Goal: Communication & Community: Answer question/provide support

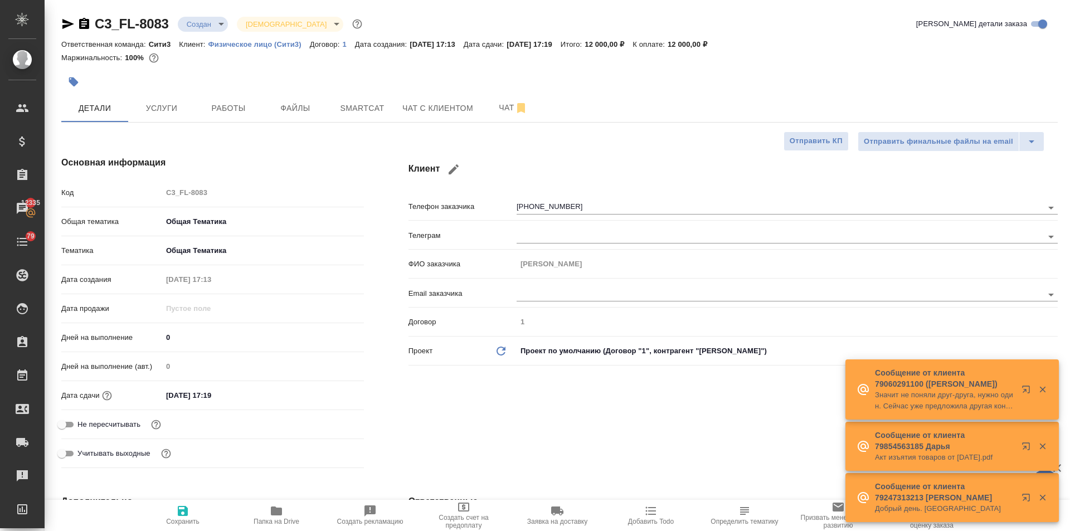
select select "RU"
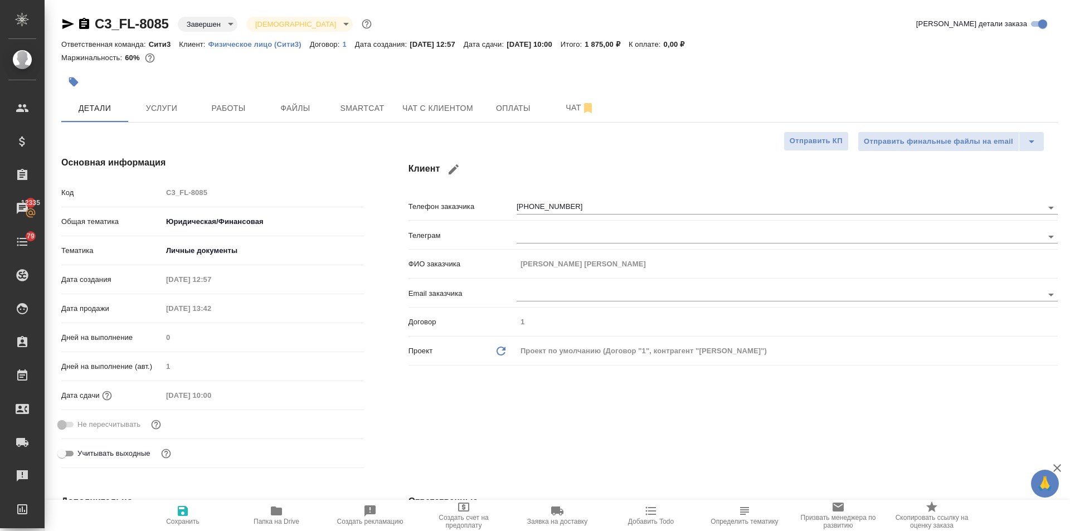
select select "RU"
click at [453, 118] on button "Чат с клиентом" at bounding box center [438, 108] width 84 height 28
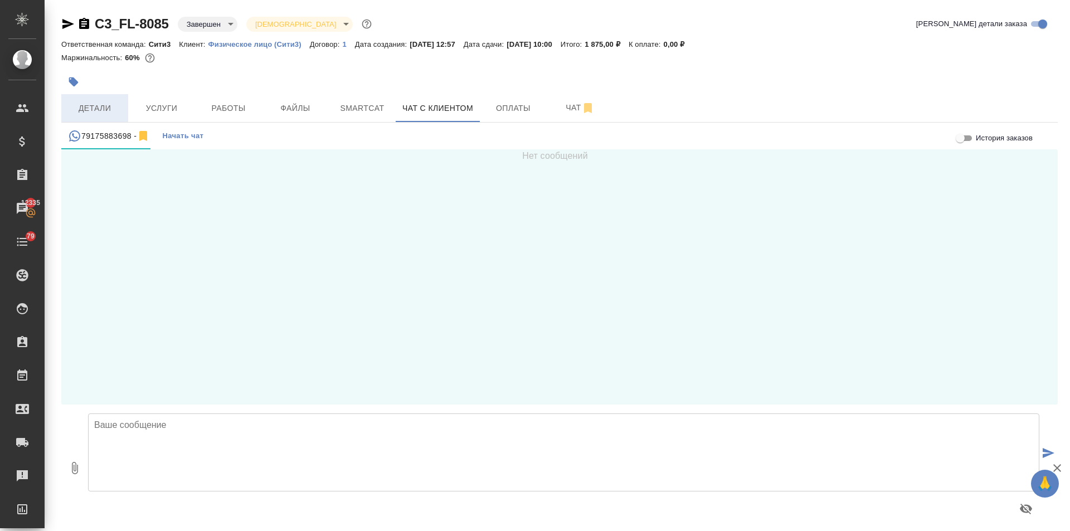
click at [79, 99] on button "Детали" at bounding box center [94, 108] width 67 height 28
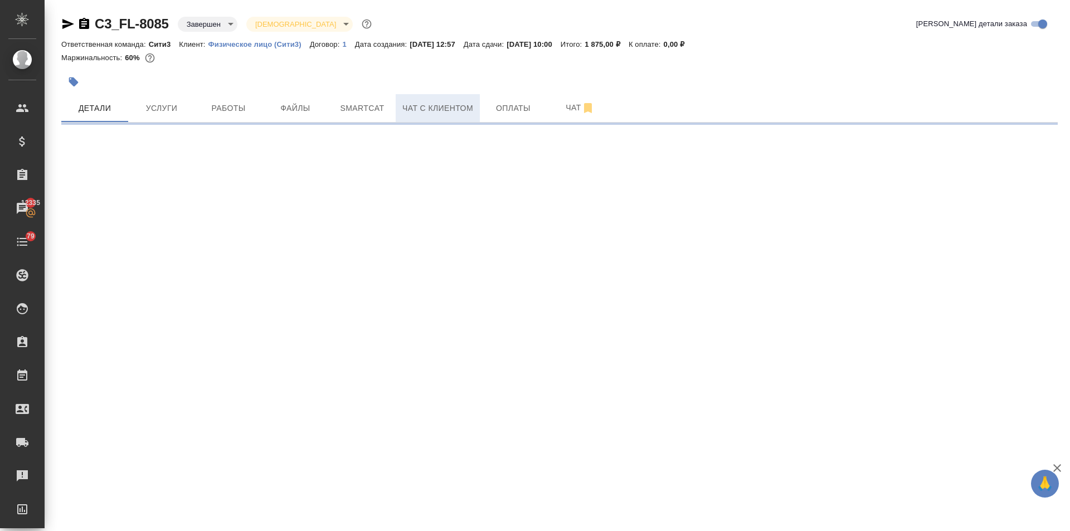
select select "RU"
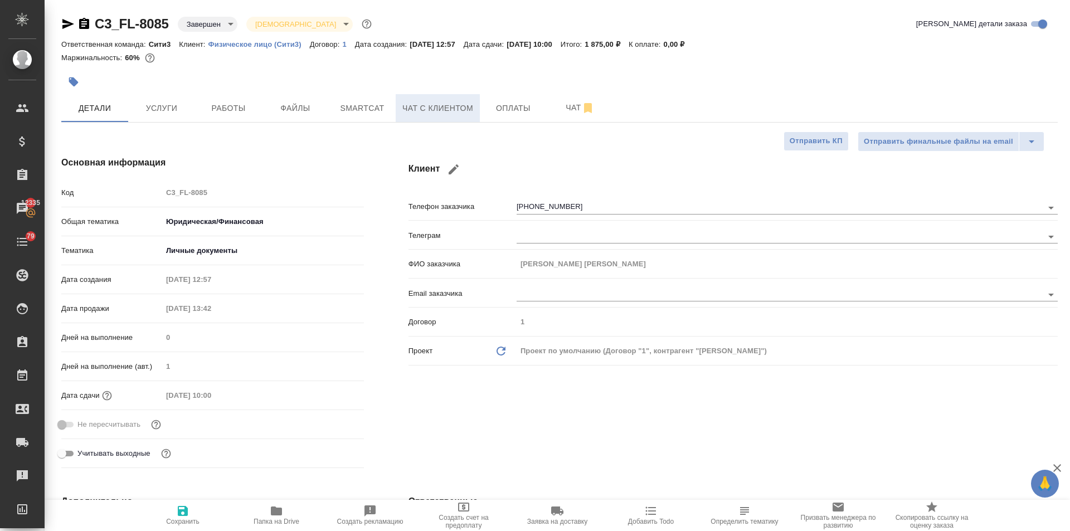
type textarea "x"
click at [456, 106] on span "Чат с клиентом" at bounding box center [438, 108] width 71 height 14
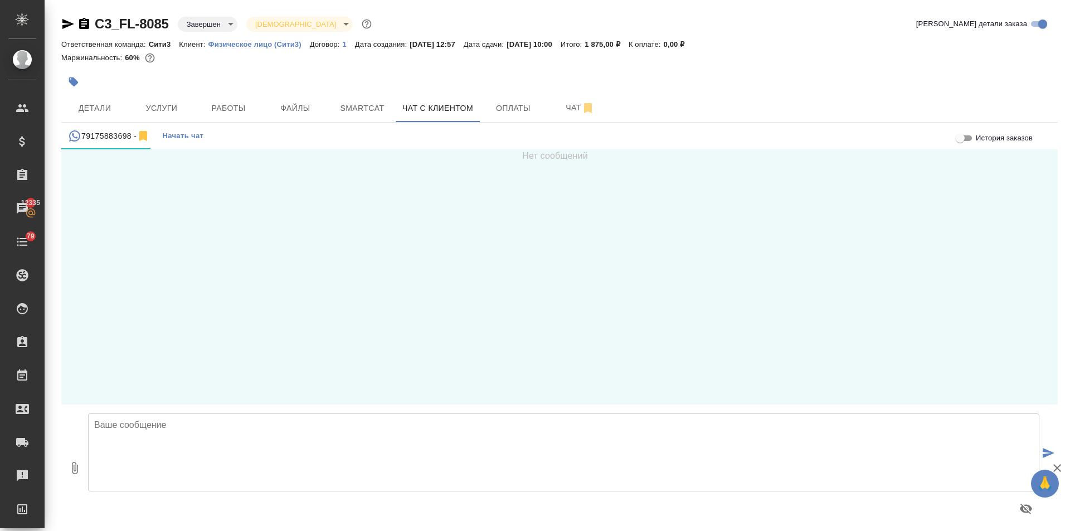
click at [167, 436] on textarea at bounding box center [564, 453] width 952 height 78
type textarea "Анастасия, добрый день! Ваш перевод заверен, его можно забирать. Пропуск на Ваш…"
